Goal: Task Accomplishment & Management: Use online tool/utility

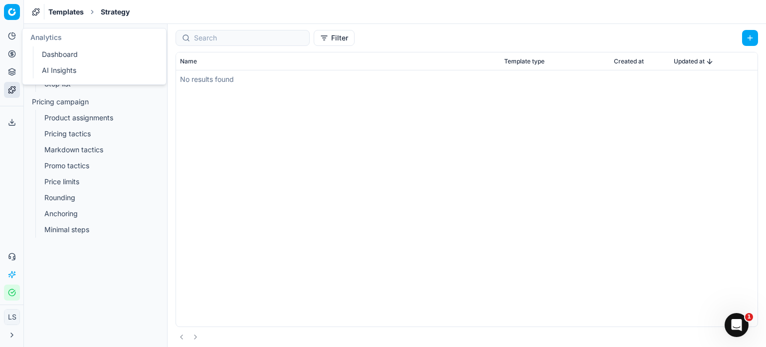
click at [14, 37] on icon at bounding box center [11, 36] width 6 height 6
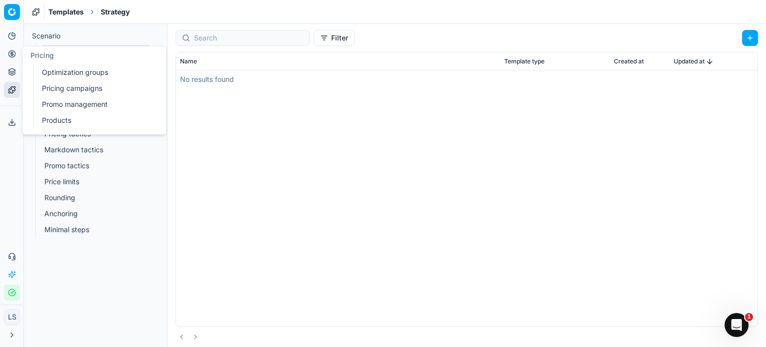
click at [116, 87] on link "Pricing campaigns" at bounding box center [96, 88] width 116 height 14
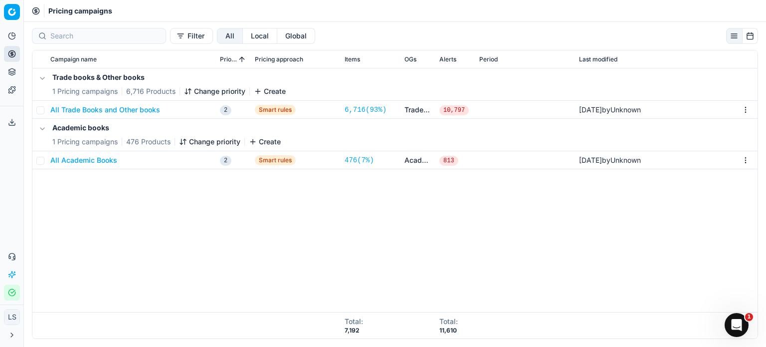
click at [98, 158] on button "All Academic Books" at bounding box center [83, 160] width 67 height 10
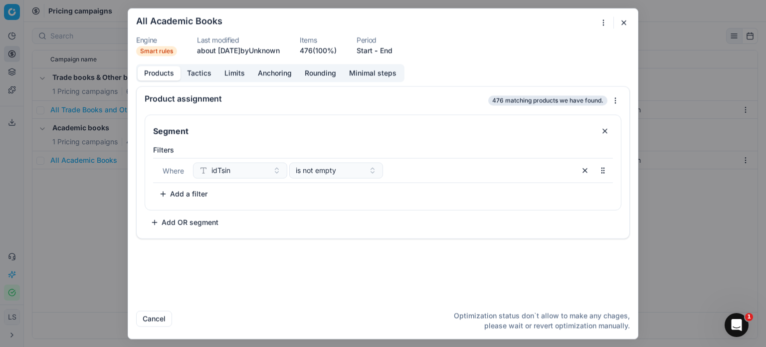
click at [190, 75] on button "Tactics" at bounding box center [198, 73] width 37 height 14
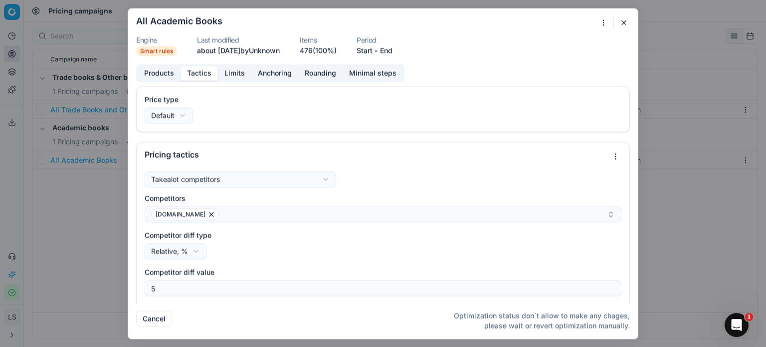
click at [229, 77] on button "Limits" at bounding box center [234, 73] width 33 height 14
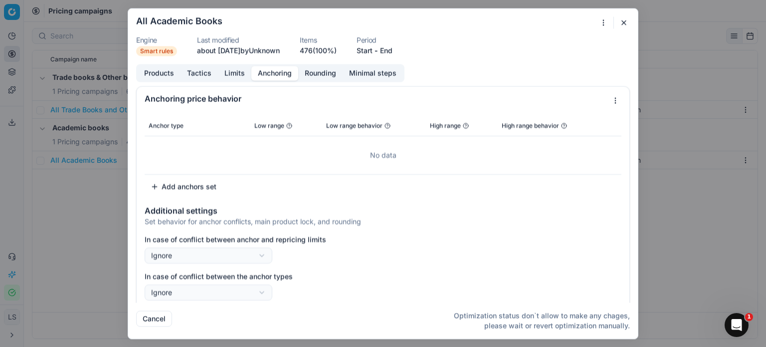
click at [273, 69] on button "Anchoring" at bounding box center [274, 73] width 47 height 14
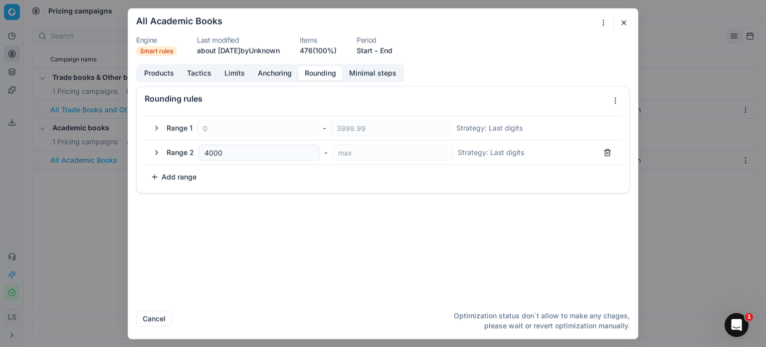
click at [337, 69] on button "Rounding" at bounding box center [320, 73] width 44 height 14
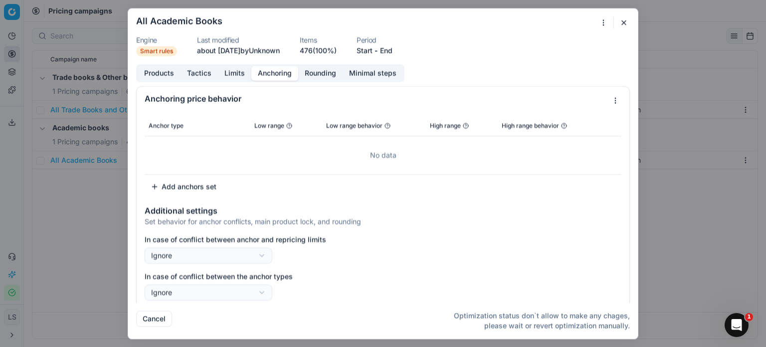
click at [290, 68] on button "Anchoring" at bounding box center [274, 73] width 47 height 14
drag, startPoint x: 323, startPoint y: 69, endPoint x: 368, endPoint y: 70, distance: 44.9
click at [326, 70] on button "Rounding" at bounding box center [320, 73] width 44 height 14
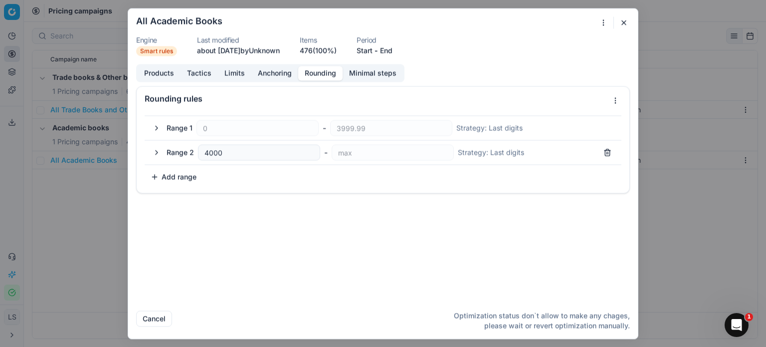
click at [370, 70] on button "Minimal steps" at bounding box center [373, 73] width 60 height 14
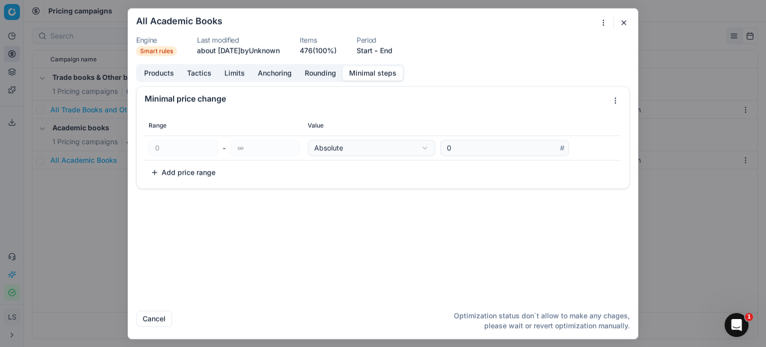
click at [237, 73] on button "Limits" at bounding box center [234, 73] width 33 height 14
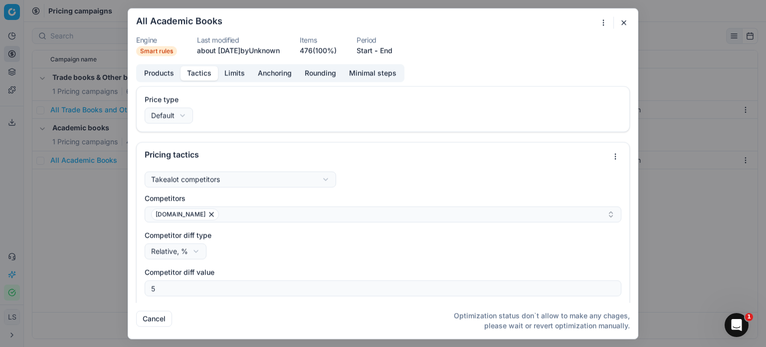
click at [206, 72] on button "Tactics" at bounding box center [198, 73] width 37 height 14
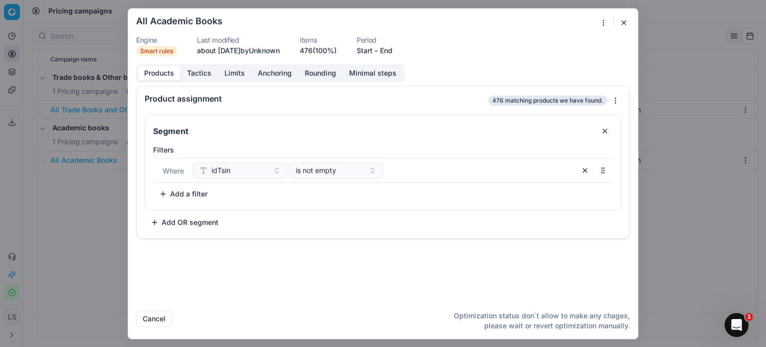
click at [165, 75] on button "Products" at bounding box center [159, 73] width 43 height 14
drag, startPoint x: 340, startPoint y: 48, endPoint x: 341, endPoint y: 53, distance: 5.7
click at [337, 48] on link "476 (100%)" at bounding box center [318, 50] width 37 height 10
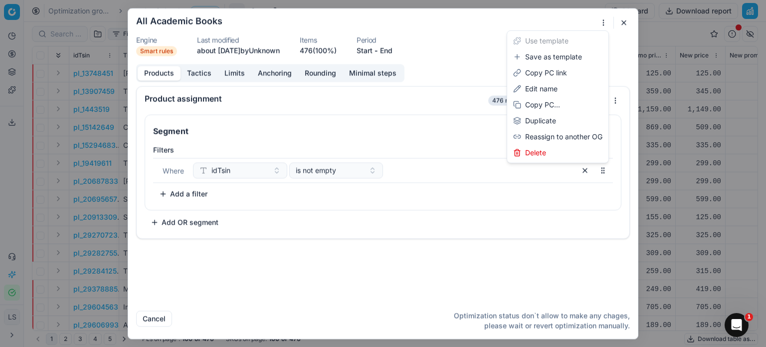
click at [600, 23] on div "We are saving PC settings. Please wait, it should take a few minutes All Academ…" at bounding box center [383, 173] width 766 height 347
click at [626, 17] on div "We are saving PC settings. Please wait, it should take a few minutes All Academ…" at bounding box center [383, 173] width 766 height 347
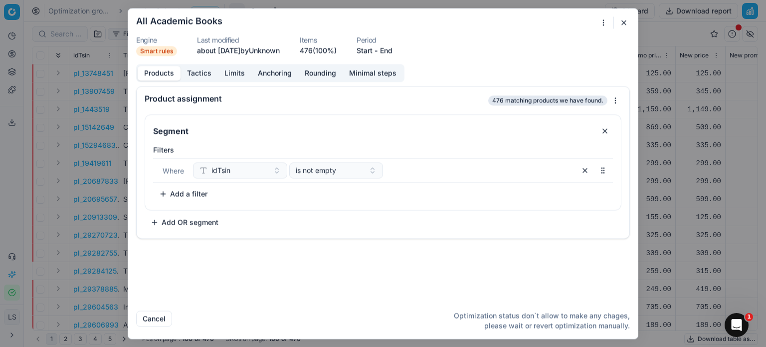
click at [626, 22] on button "button" at bounding box center [624, 22] width 12 height 12
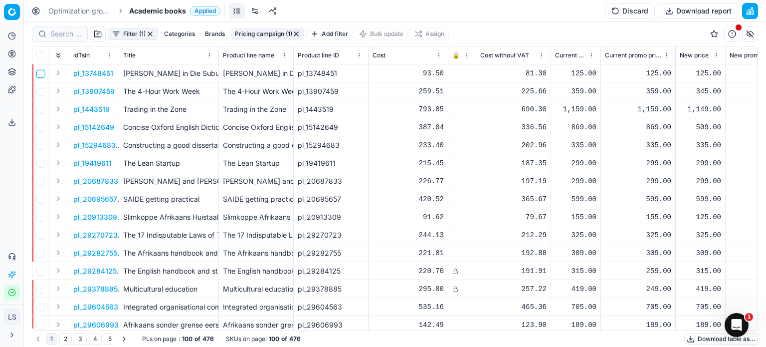
click at [40, 76] on input "checkbox" at bounding box center [40, 74] width 8 height 8
checkbox input "false"
click at [78, 30] on input at bounding box center [65, 34] width 31 height 10
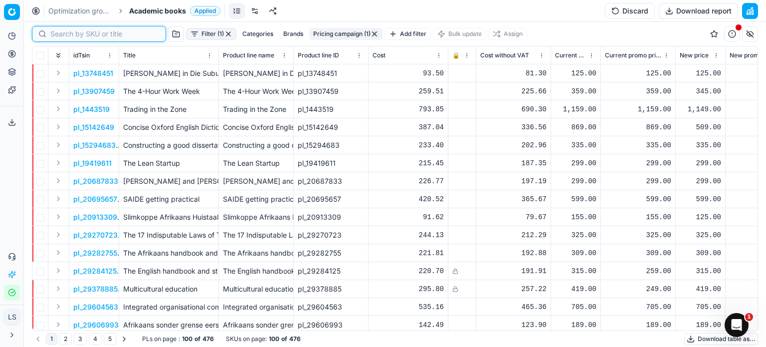
paste input "58635838"
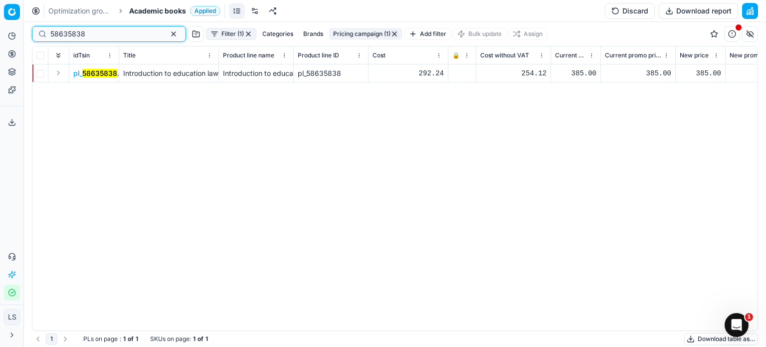
type input "58635838"
click at [5, 331] on button "Close menu" at bounding box center [12, 335] width 16 height 16
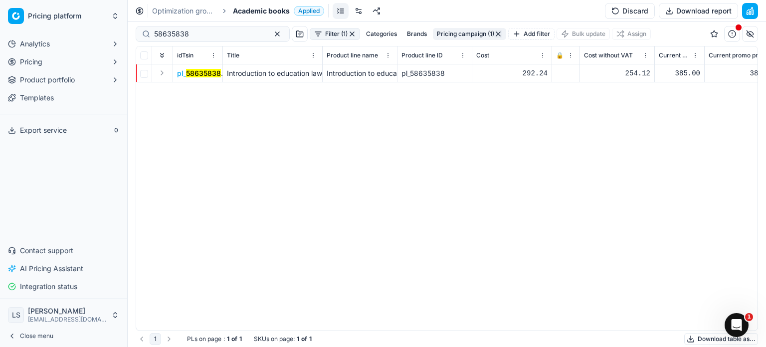
click at [69, 77] on span "Product portfolio" at bounding box center [47, 80] width 55 height 10
click at [64, 91] on link "Assortment" at bounding box center [63, 96] width 95 height 14
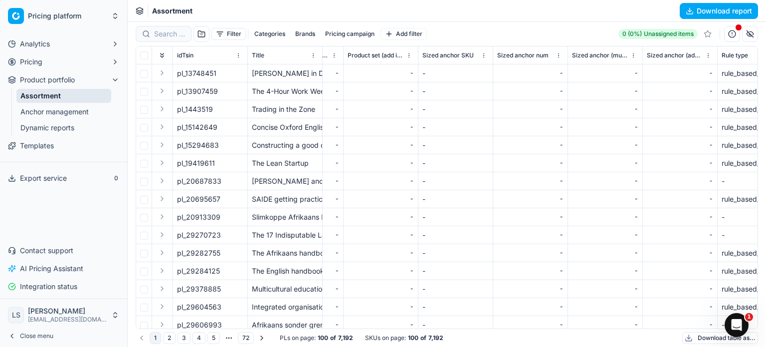
scroll to position [0, 3433]
